Goal: Task Accomplishment & Management: Manage account settings

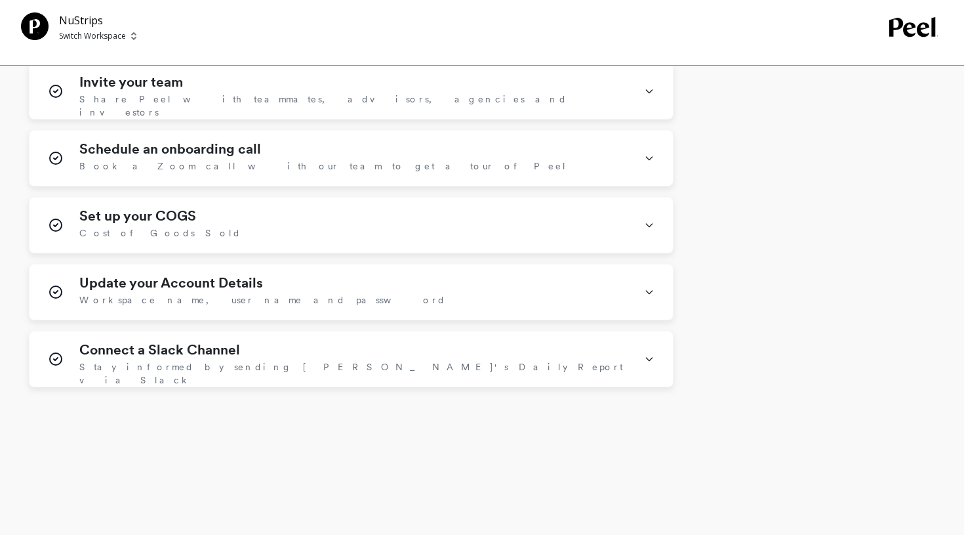
scroll to position [518, 0]
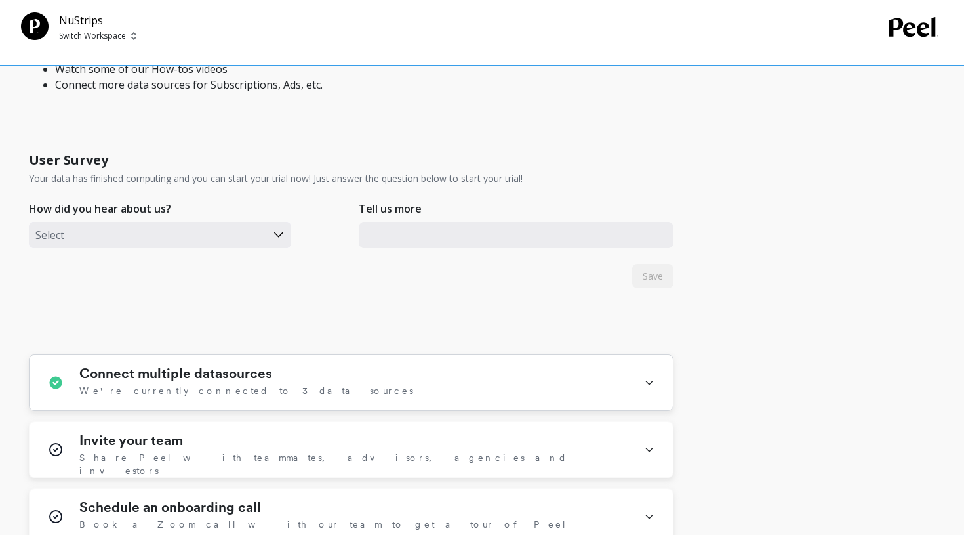
click at [307, 386] on div "Connect multiple datasources We're currently connected to 3 data sources" at bounding box center [353, 382] width 549 height 34
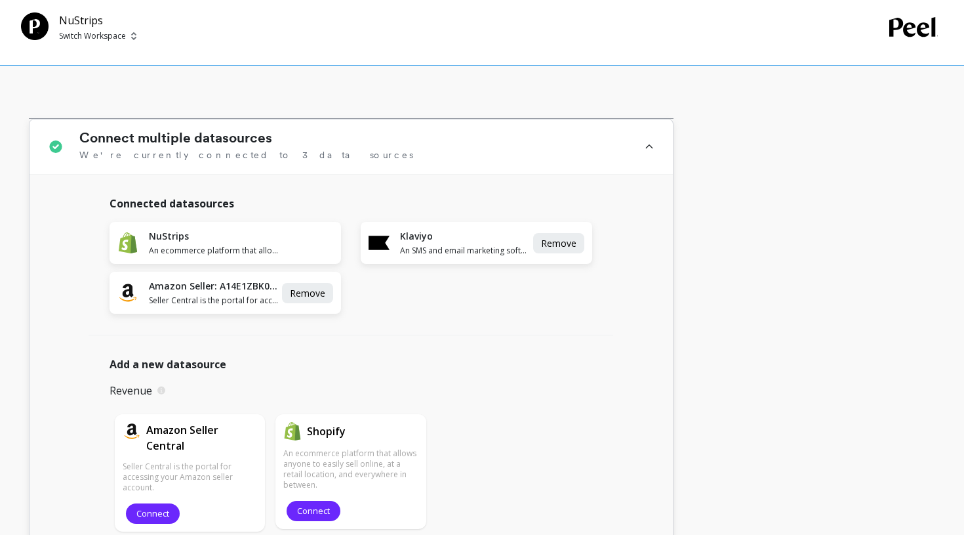
scroll to position [746, 0]
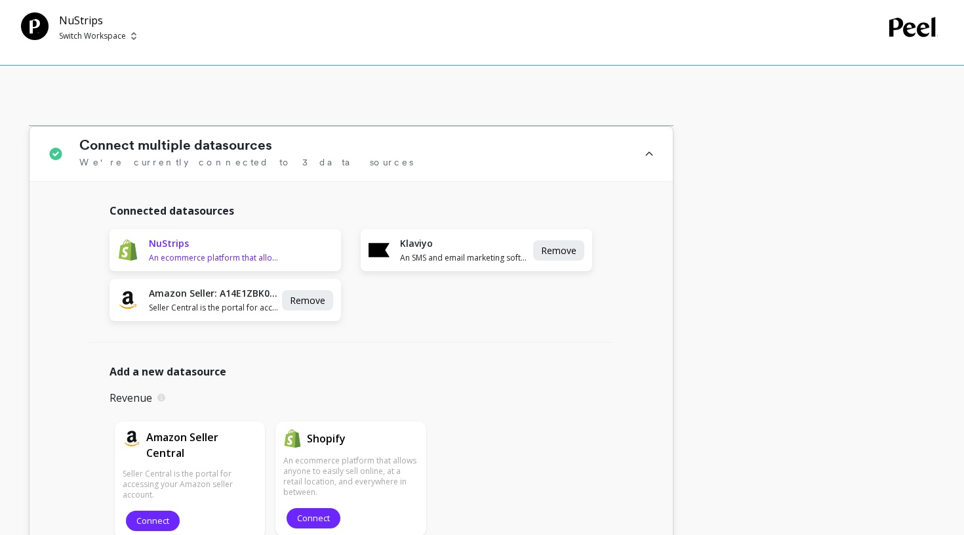
click at [227, 247] on h1 "NuStrips" at bounding box center [214, 243] width 131 height 13
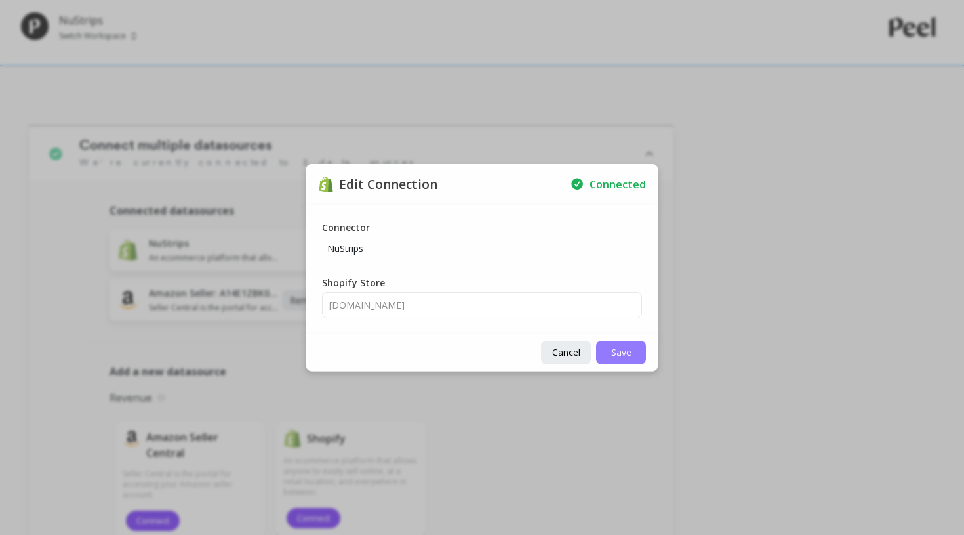
click at [617, 352] on span "Save" at bounding box center [621, 352] width 20 height 12
click at [570, 351] on span "Cancel" at bounding box center [566, 352] width 28 height 12
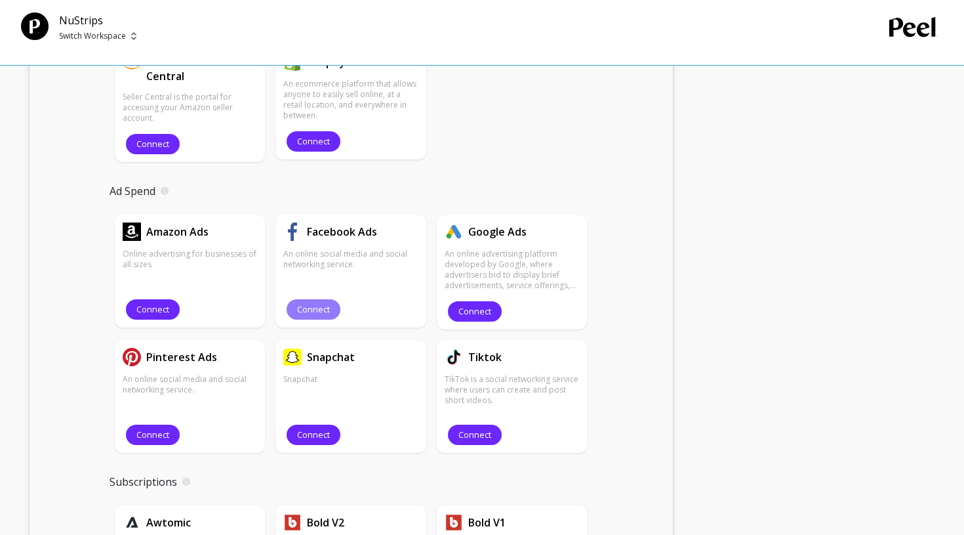
scroll to position [1135, 0]
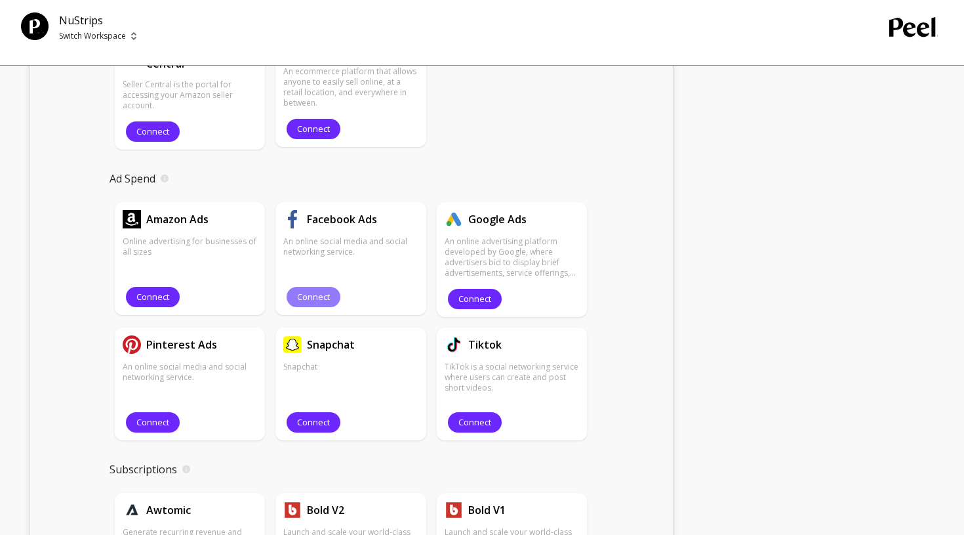
click at [316, 296] on span "Connect" at bounding box center [313, 297] width 33 height 12
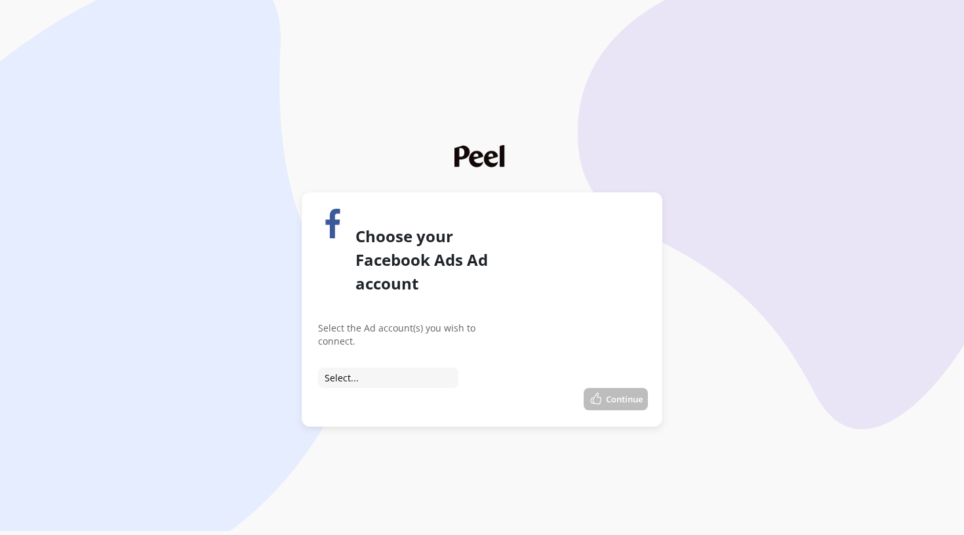
select select "act_889303623112903"
click at [614, 388] on button "Continue" at bounding box center [616, 399] width 64 height 22
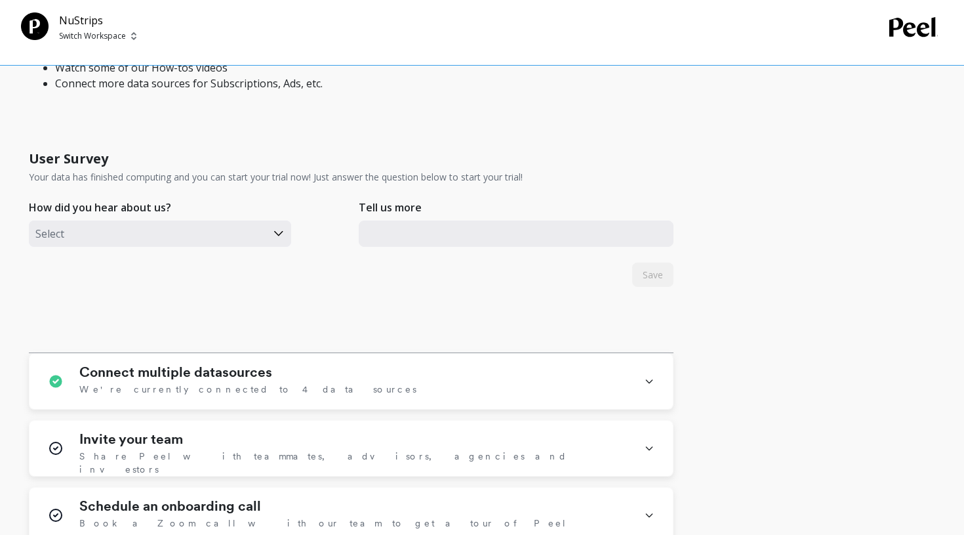
scroll to position [782, 0]
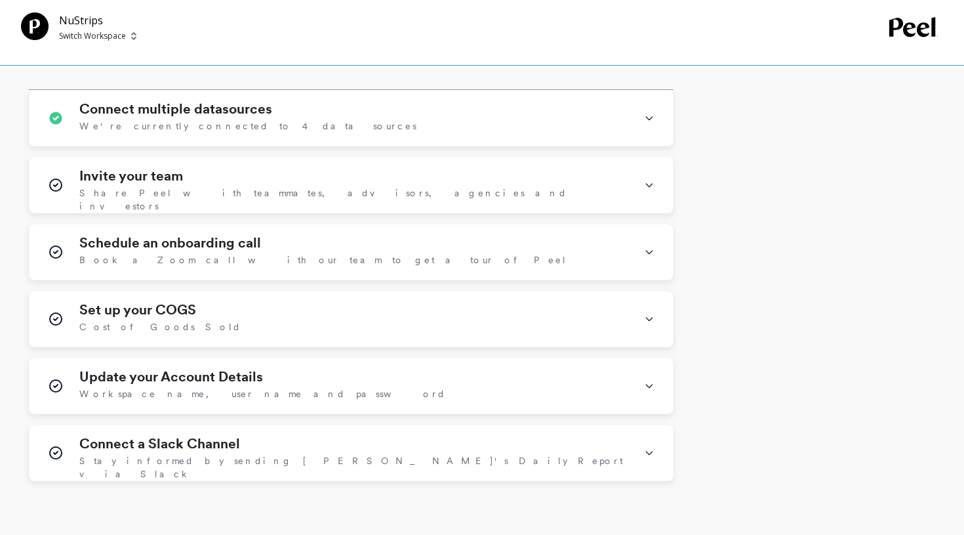
click at [386, 147] on div "Connect multiple datasources We're currently connected to 4 data sources Connec…" at bounding box center [351, 285] width 645 height 391
click at [375, 121] on div "Connect multiple datasources We're currently connected to 4 data sources" at bounding box center [353, 118] width 549 height 34
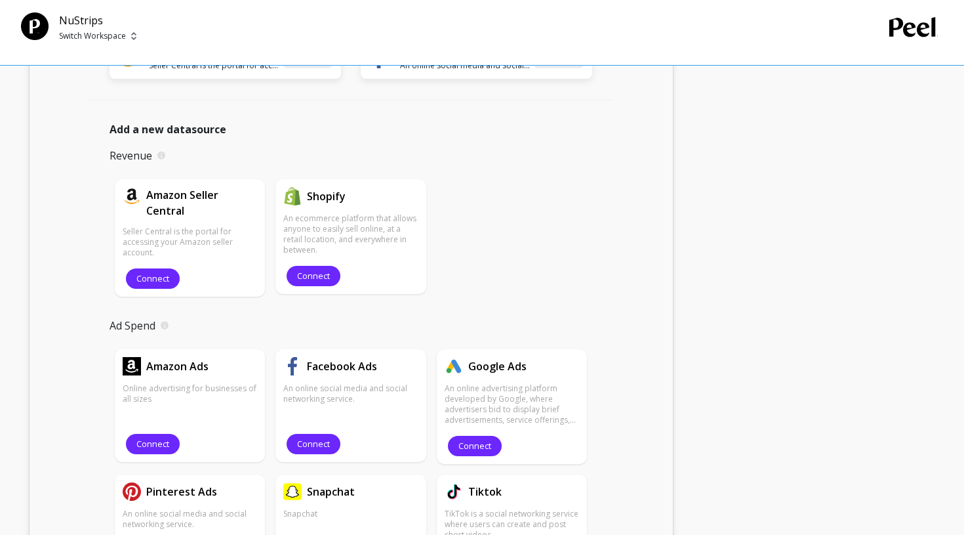
scroll to position [1016, 0]
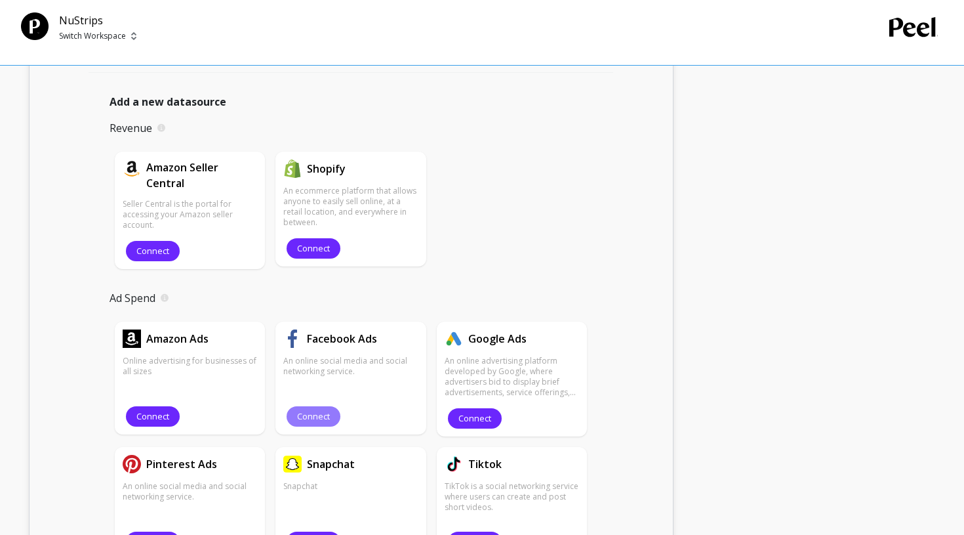
click at [299, 413] on span "Connect" at bounding box center [313, 416] width 33 height 12
click at [467, 425] on button "Connect" at bounding box center [475, 418] width 54 height 20
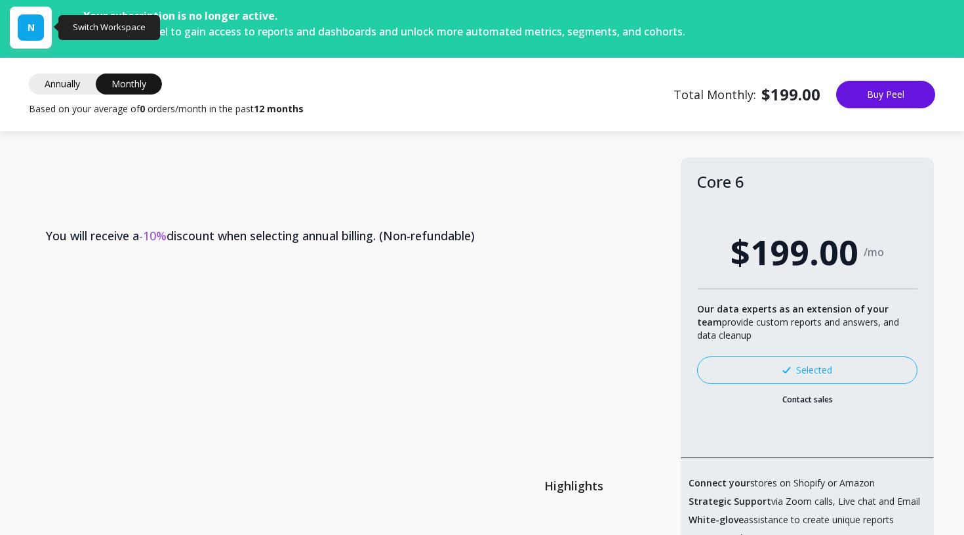
click at [47, 24] on div "N" at bounding box center [31, 28] width 42 height 42
